Goal: Task Accomplishment & Management: Complete application form

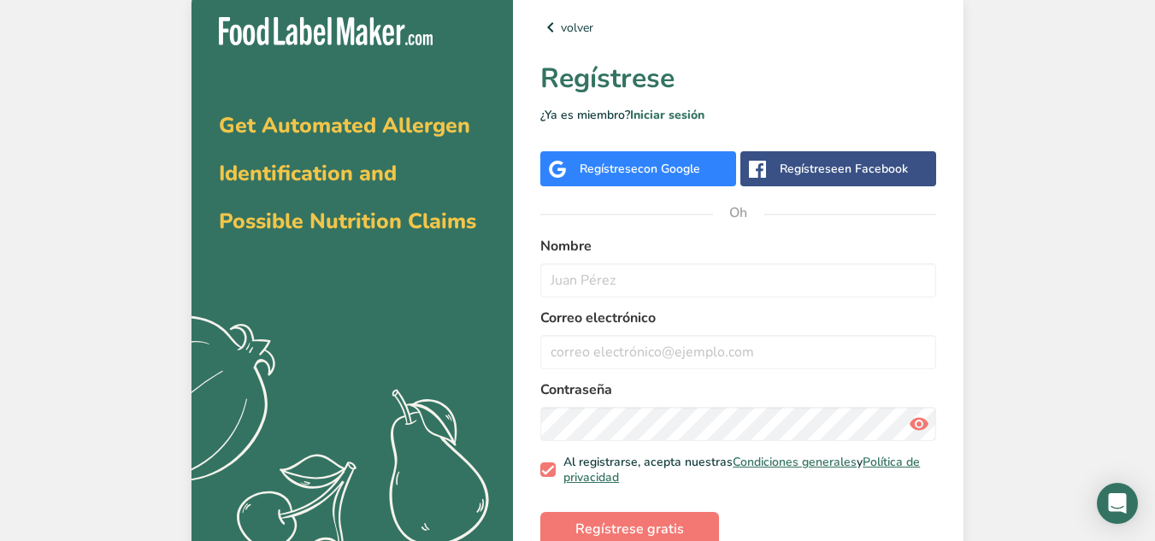
click at [783, 185] on div "Regístrese en Facebook" at bounding box center [838, 168] width 196 height 35
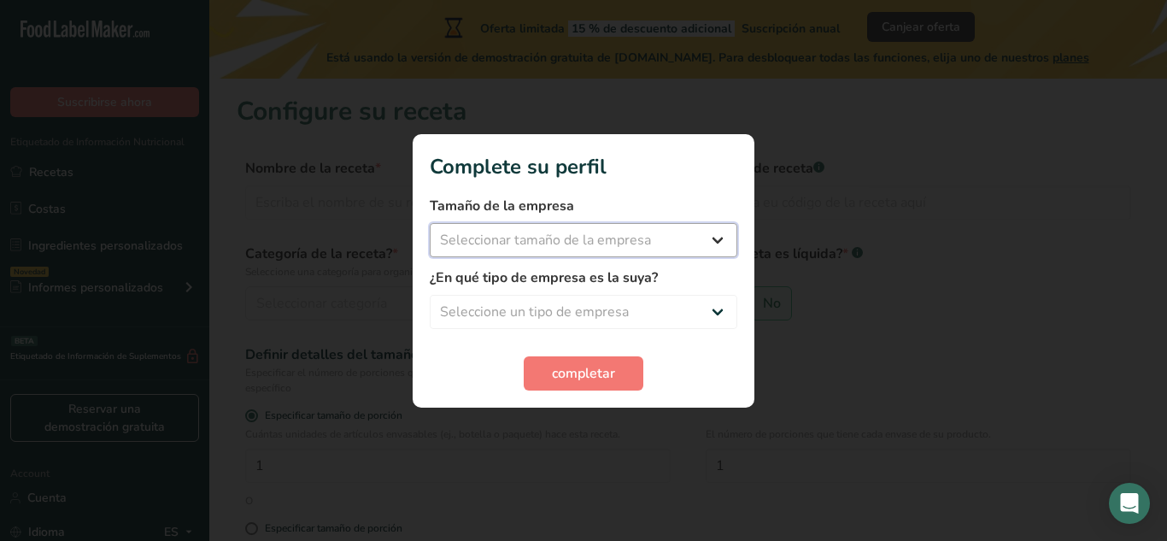
click at [591, 238] on select "Seleccionar tamaño de la empresa Menos de 10 empleados De 10 a 50 empleados De …" at bounding box center [584, 240] width 308 height 34
select select "1"
click at [430, 223] on select "Seleccionar tamaño de la empresa Menos de 10 empleados De 10 a 50 empleados De …" at bounding box center [584, 240] width 308 height 34
click at [596, 308] on select "Seleccione un tipo de empresa Fabricante de alimentos envasados Restaurante y c…" at bounding box center [584, 312] width 308 height 34
select select "8"
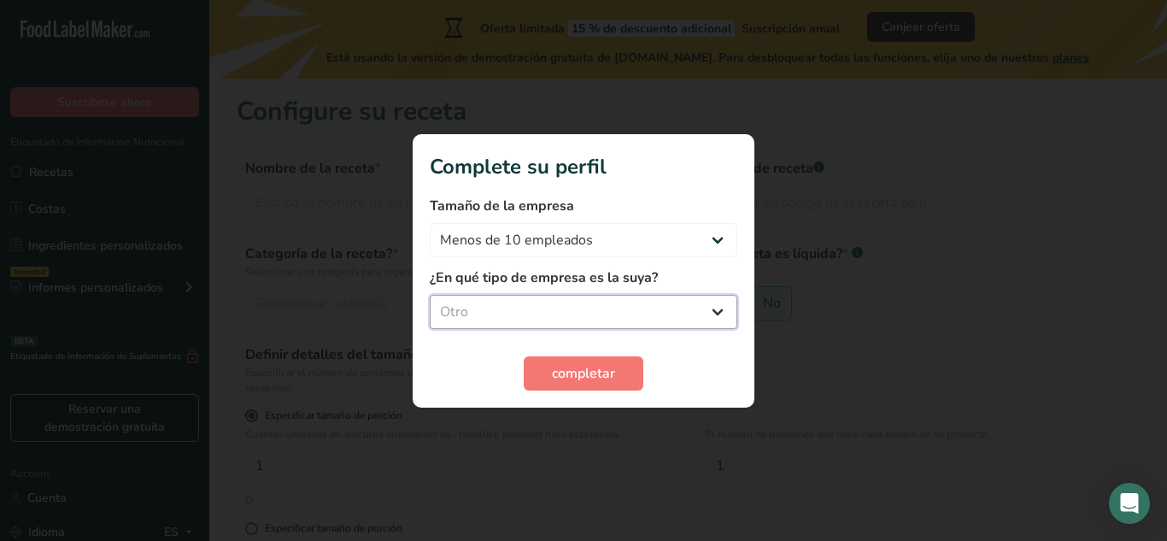
click at [430, 295] on select "Seleccione un tipo de empresa Fabricante de alimentos envasados Restaurante y c…" at bounding box center [584, 312] width 308 height 34
click at [589, 373] on span "completar" at bounding box center [583, 373] width 63 height 21
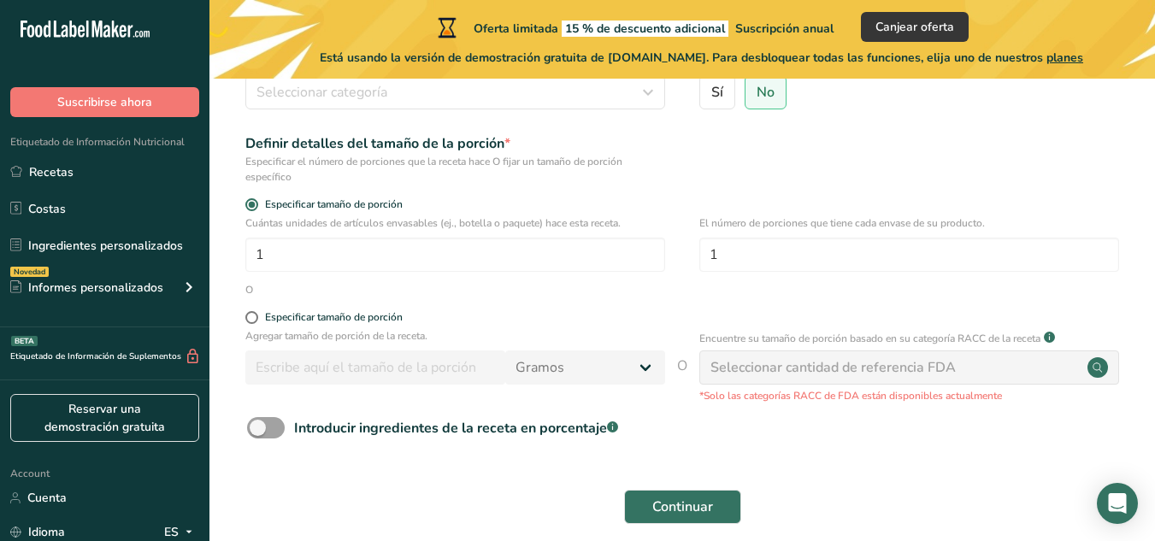
scroll to position [212, 0]
click at [514, 428] on div "Introducir ingredientes de la receta en porcentaje .a-a{fill:#347362;}.b-a{fill…" at bounding box center [456, 427] width 324 height 21
click at [258, 428] on input "Introducir ingredientes de la receta en porcentaje .a-a{fill:#347362;}.b-a{fill…" at bounding box center [252, 426] width 11 height 11
checkbox input "true"
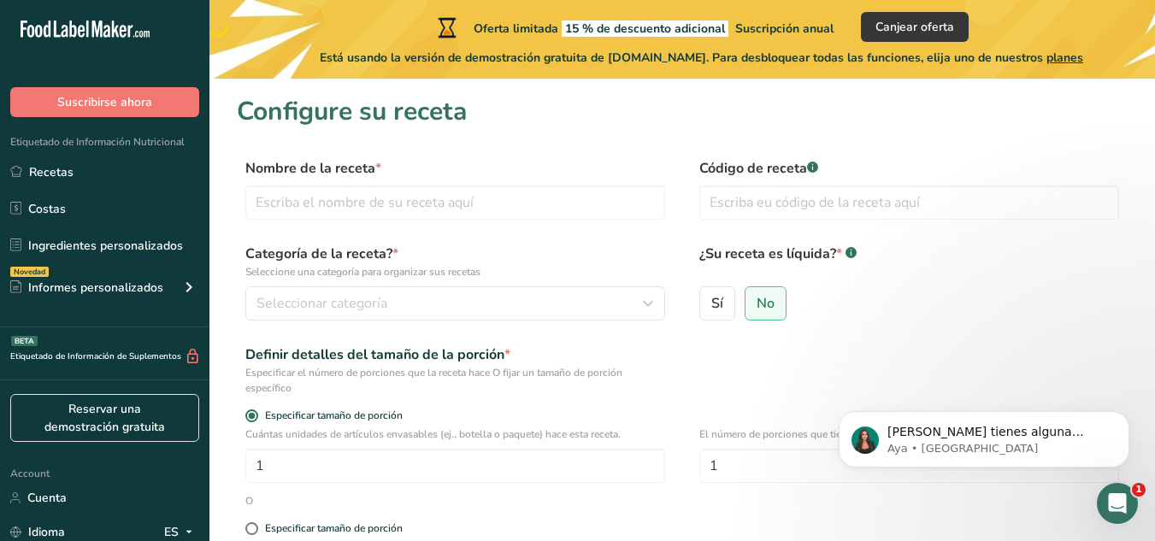
scroll to position [0, 0]
